Goal: Navigation & Orientation: Find specific page/section

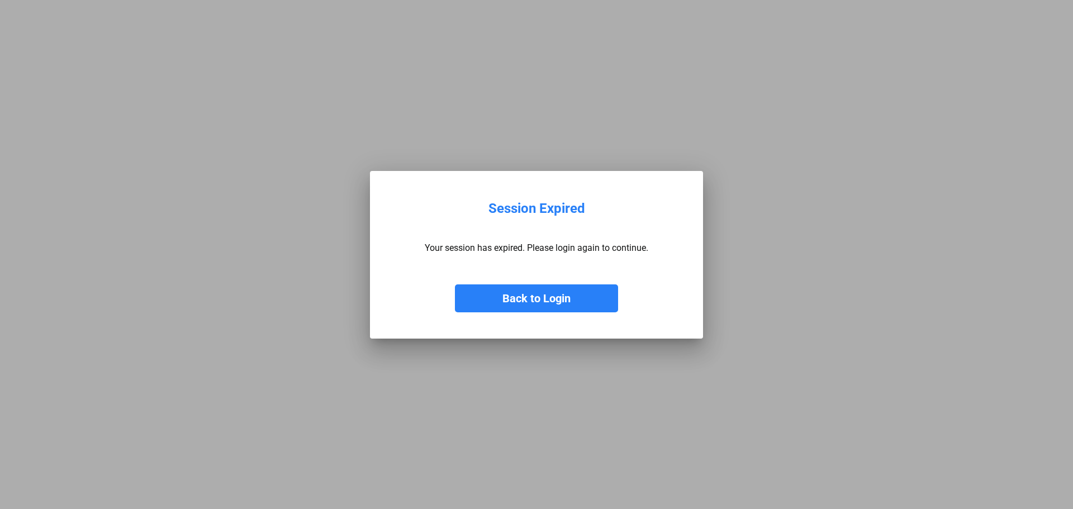
click at [565, 301] on button "Back to Login" at bounding box center [536, 298] width 163 height 28
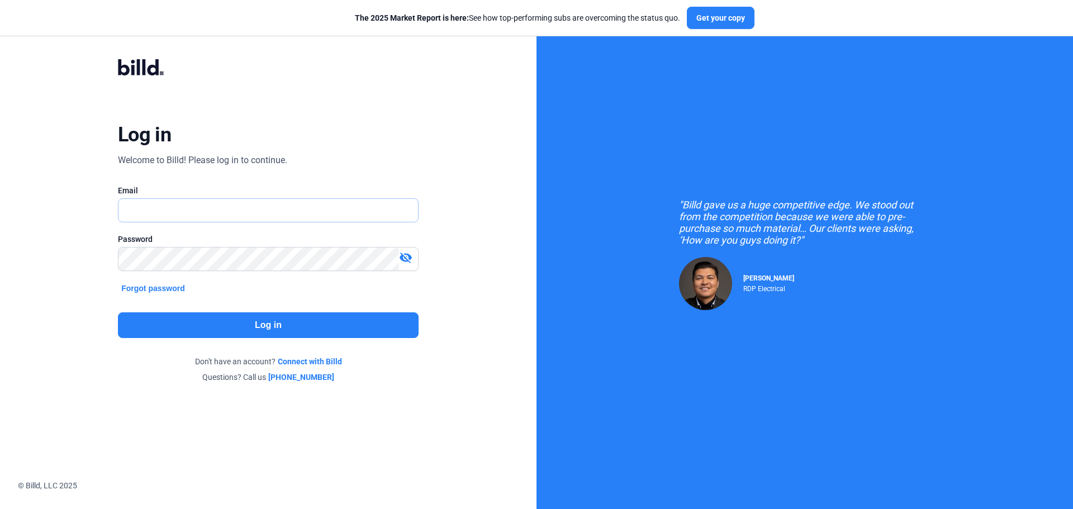
type input "[PERSON_NAME][EMAIL_ADDRESS][DOMAIN_NAME]"
click at [268, 334] on button "Log in" at bounding box center [268, 325] width 301 height 26
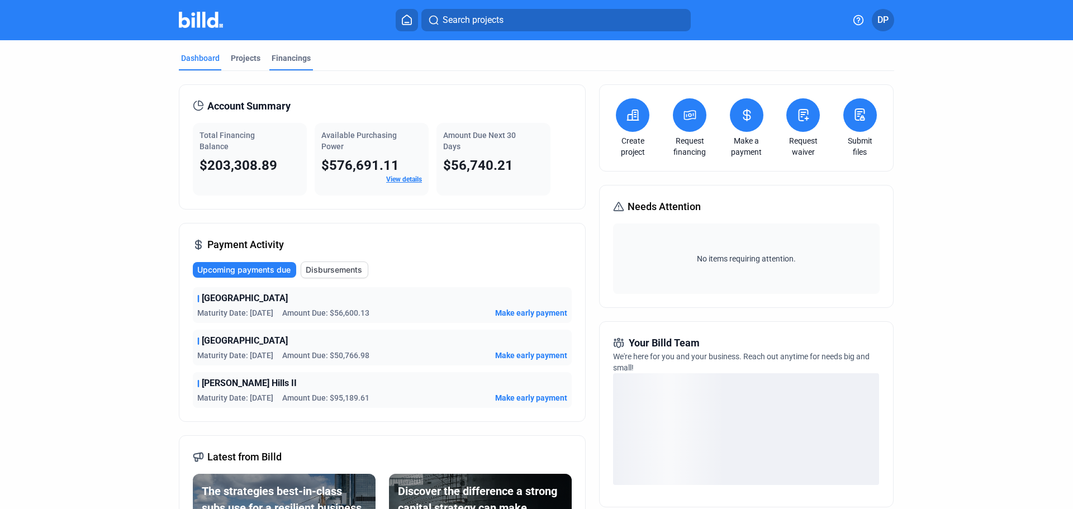
click at [281, 58] on div "Financings" at bounding box center [291, 58] width 39 height 11
